Goal: Information Seeking & Learning: Learn about a topic

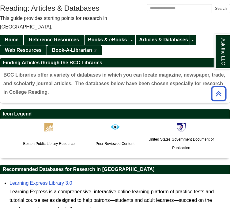
scroll to position [11, 0]
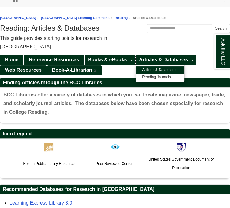
click at [168, 57] on span "Articles & Databases" at bounding box center [163, 59] width 49 height 5
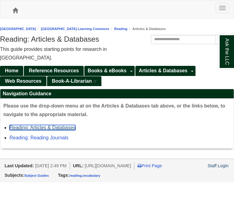
click at [66, 125] on link "Reading: Articles & Databases" at bounding box center [42, 127] width 66 height 5
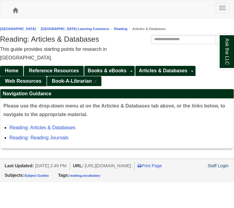
click at [18, 78] on span "Web Resources" at bounding box center [23, 80] width 37 height 5
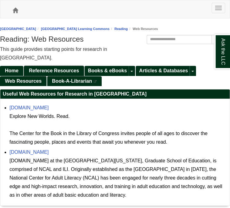
click at [68, 68] on span "Reference Resources" at bounding box center [54, 70] width 50 height 5
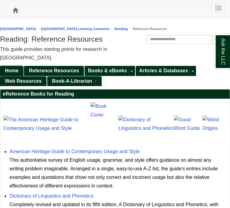
click at [8, 68] on span "Home" at bounding box center [11, 70] width 13 height 5
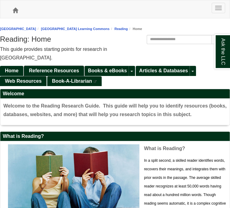
click at [40, 68] on span "Reference Resources" at bounding box center [54, 70] width 50 height 5
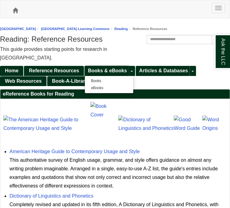
click at [123, 68] on span "Books & eBooks" at bounding box center [107, 70] width 39 height 5
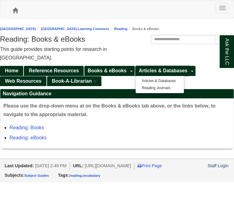
click at [153, 68] on span "Articles & Databases" at bounding box center [163, 70] width 49 height 5
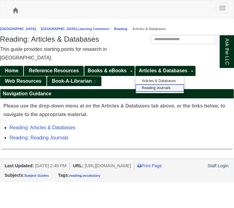
click at [150, 84] on link "Reading Journals" at bounding box center [160, 87] width 48 height 7
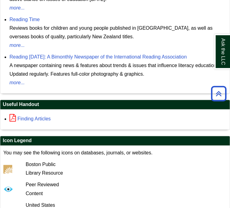
scroll to position [437, 0]
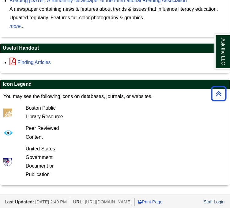
click at [7, 108] on img at bounding box center [7, 112] width 9 height 9
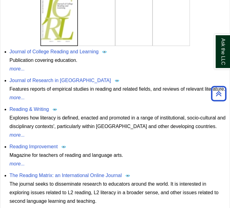
scroll to position [0, 0]
